Goal: Information Seeking & Learning: Check status

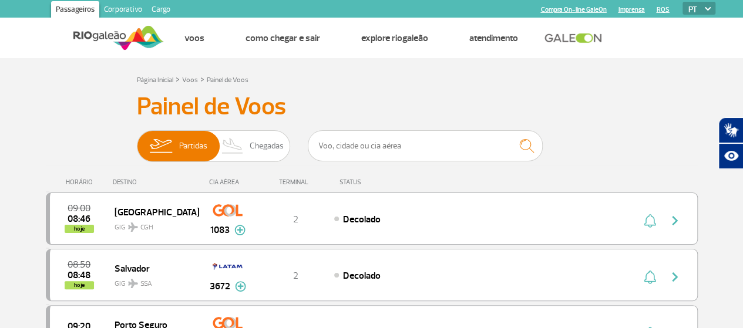
click at [398, 145] on input "text" at bounding box center [425, 145] width 235 height 31
click at [180, 145] on span "Partidas" at bounding box center [193, 146] width 28 height 31
click at [137, 140] on input "Partidas Chegadas" at bounding box center [137, 140] width 0 height 0
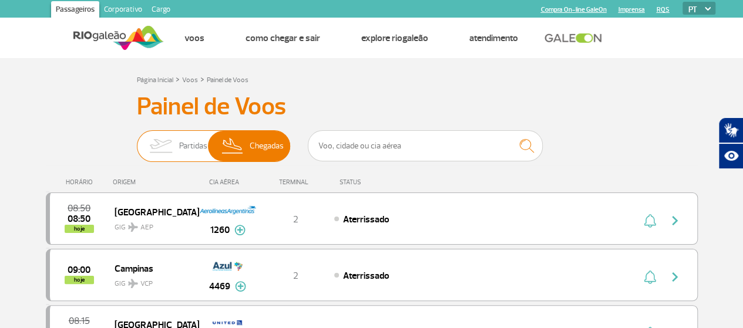
click at [179, 145] on span "Partidas" at bounding box center [193, 146] width 28 height 31
click at [137, 140] on input "Partidas Chegadas" at bounding box center [137, 140] width 0 height 0
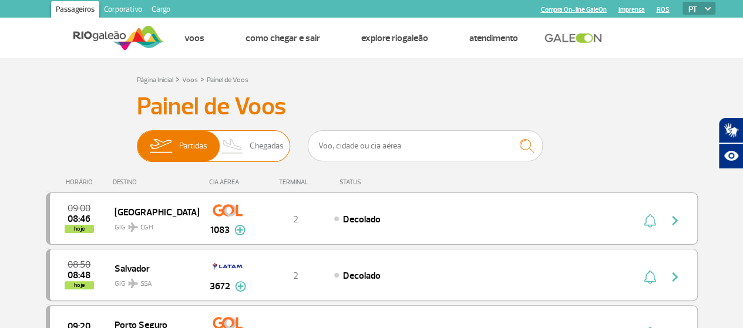
click at [281, 156] on span "Chegadas" at bounding box center [267, 146] width 34 height 31
click at [137, 140] on input "Partidas Chegadas" at bounding box center [137, 140] width 0 height 0
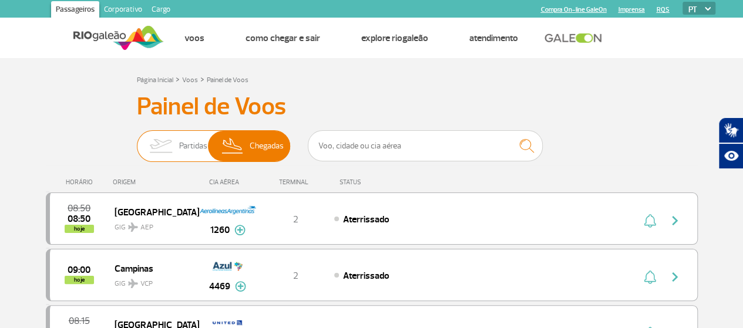
click at [181, 148] on span "Partidas" at bounding box center [193, 146] width 28 height 31
click at [137, 140] on input "Partidas Chegadas" at bounding box center [137, 140] width 0 height 0
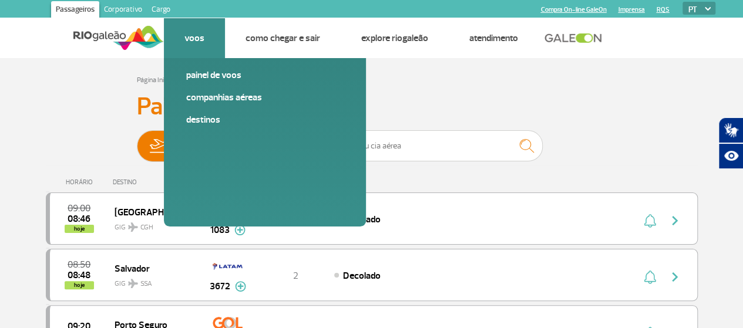
click at [201, 41] on link "Voos" at bounding box center [194, 38] width 20 height 12
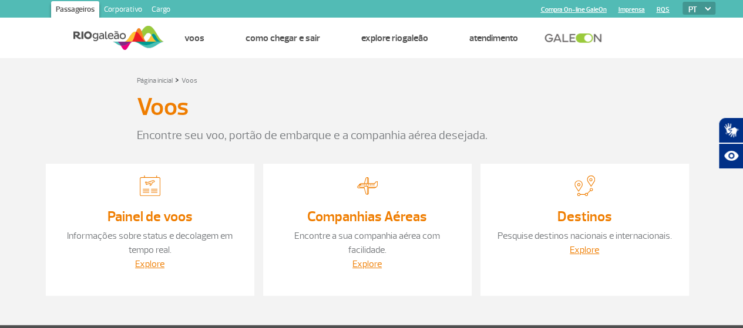
click at [442, 109] on div "Voos" at bounding box center [372, 110] width 470 height 34
click at [154, 220] on link "Painel de voos" at bounding box center [149, 217] width 85 height 18
